Goal: Task Accomplishment & Management: Complete application form

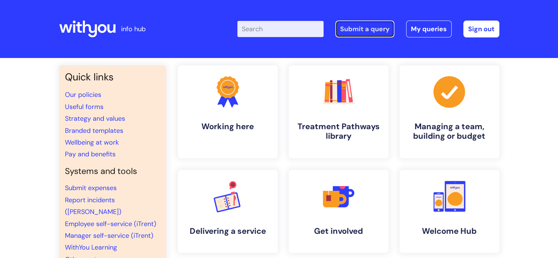
click at [372, 29] on link "Submit a query" at bounding box center [365, 29] width 59 height 17
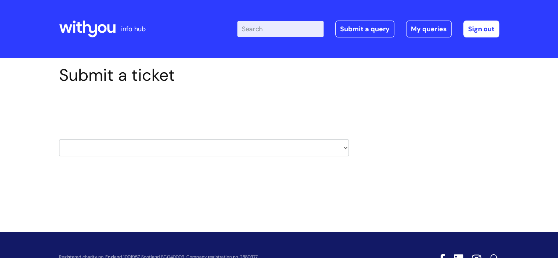
click at [170, 148] on select "HR / People IT and Support Clinical Drug Alerts Finance Accounts Data Support T…" at bounding box center [204, 147] width 290 height 17
select select "it_and_support"
click at [59, 139] on select "HR / People IT and Support Clinical Drug Alerts Finance Accounts Data Support T…" at bounding box center [204, 147] width 290 height 17
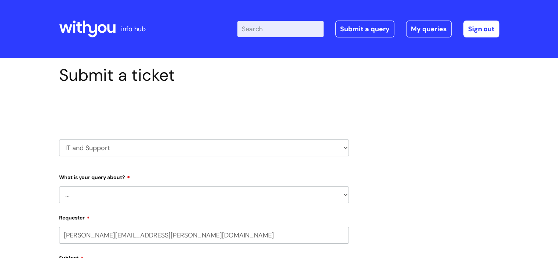
select select "80004286572"
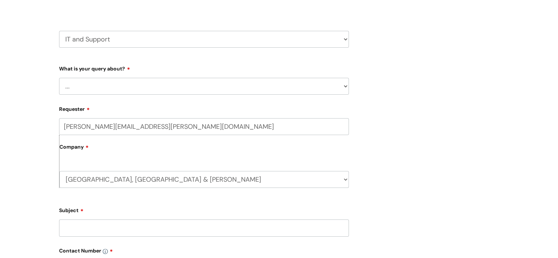
scroll to position [110, 0]
click at [139, 77] on select "... Mobile Phone Reset & MFA Accounts, Starters and Leavers IT Hardware issue I…" at bounding box center [204, 84] width 290 height 17
select select "IT Hardware issue"
click at [59, 76] on select "... Mobile Phone Reset & MFA Accounts, Starters and Leavers IT Hardware issue I…" at bounding box center [204, 84] width 290 height 17
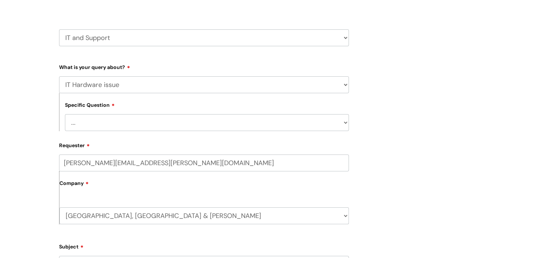
click at [99, 121] on select "... I need a new or replacement ... I’m waiting for new or replacement hardware…" at bounding box center [207, 122] width 284 height 17
select select "Problems with IT equipment in a With You office"
click at [65, 114] on select "... I need a new or replacement ... I’m waiting for new or replacement hardware…" at bounding box center [207, 122] width 284 height 17
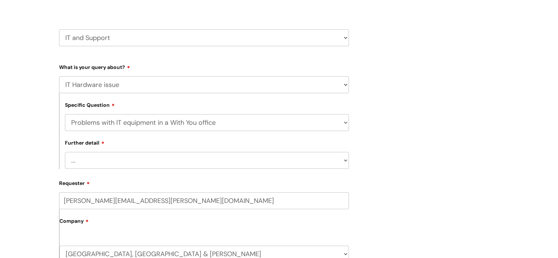
click at [126, 163] on select "... We’ve no internet in our WithYou office We’ve no phones in our WithYou offi…" at bounding box center [207, 160] width 284 height 17
select select "Something else"
click at [65, 152] on select "... We’ve no internet in our WithYou office We’ve no phones in our WithYou offi…" at bounding box center [207, 160] width 284 height 17
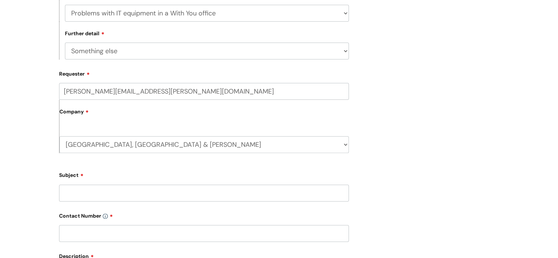
scroll to position [220, 0]
click at [146, 193] on input "Subject" at bounding box center [204, 192] width 290 height 17
click at [141, 193] on input "Telephony is down (D02)" at bounding box center [204, 192] width 290 height 17
type input "Telephony is down (D02)"
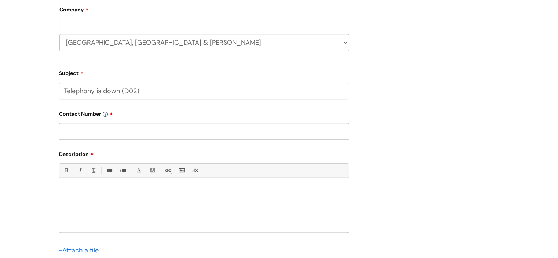
scroll to position [330, 0]
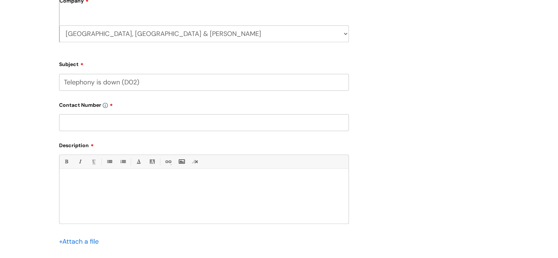
click at [125, 125] on input "text" at bounding box center [204, 122] width 290 height 17
paste input "07977 810544"
type input "07977 810544"
click at [134, 182] on p at bounding box center [204, 181] width 278 height 7
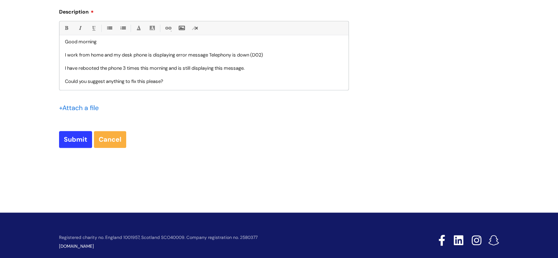
scroll to position [478, 0]
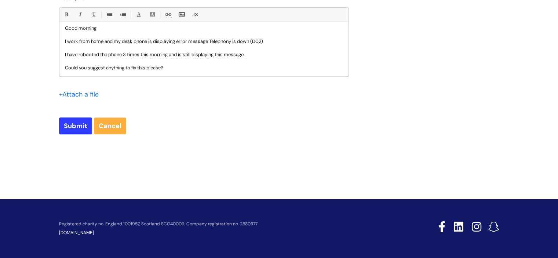
click at [67, 94] on input "file" at bounding box center [77, 93] width 37 height 9
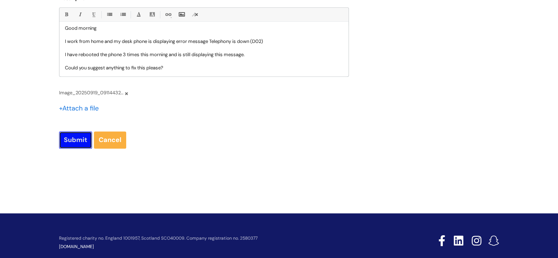
click at [76, 142] on input "Submit" at bounding box center [75, 139] width 33 height 17
type input "Please Wait..."
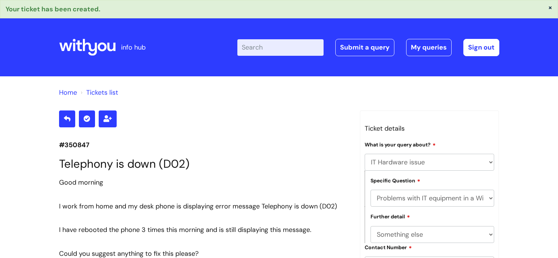
select select "IT Hardware issue"
select select "Problems with IT equipment in a With You office"
select select "Something else"
